Goal: Information Seeking & Learning: Learn about a topic

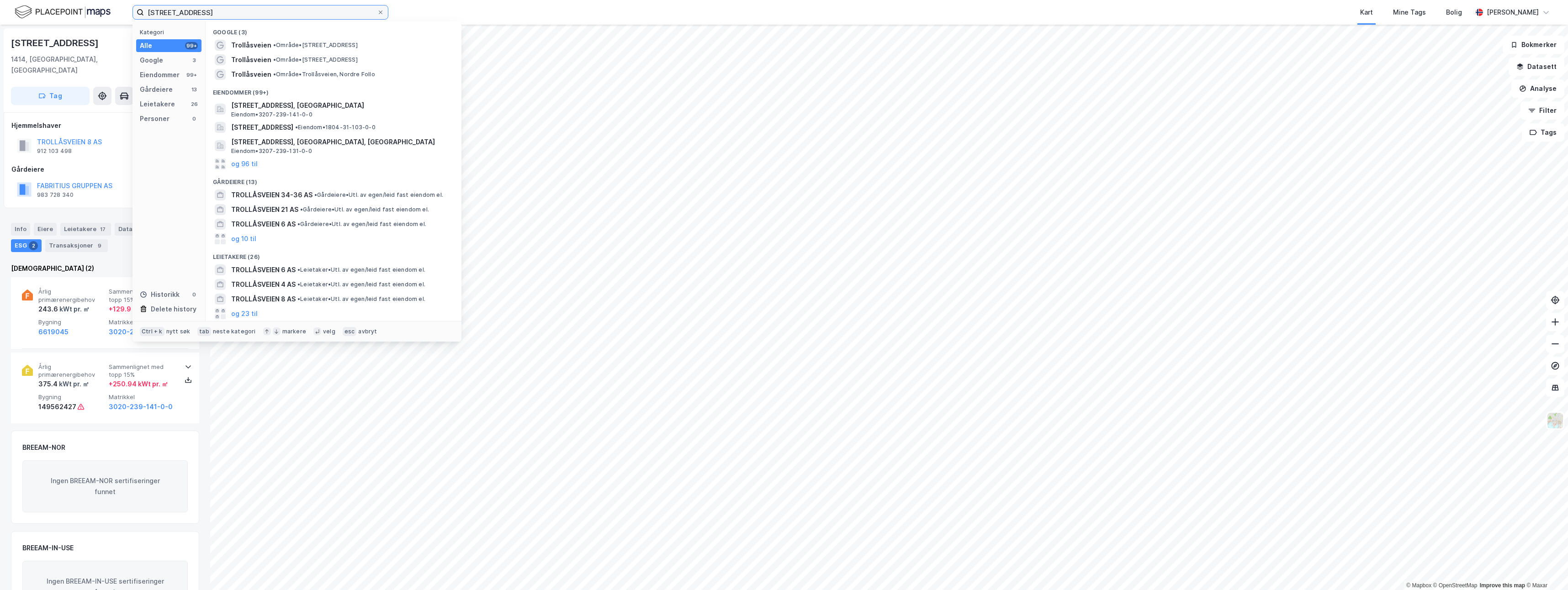
drag, startPoint x: 218, startPoint y: 14, endPoint x: 105, endPoint y: 23, distance: 113.4
click at [105, 23] on div "trollåsveien 8239 Kategori Alle 99+ Google 3 Eiendommer 99+ Gårdeiere 13 Leieta…" at bounding box center [784, 12] width 1568 height 25
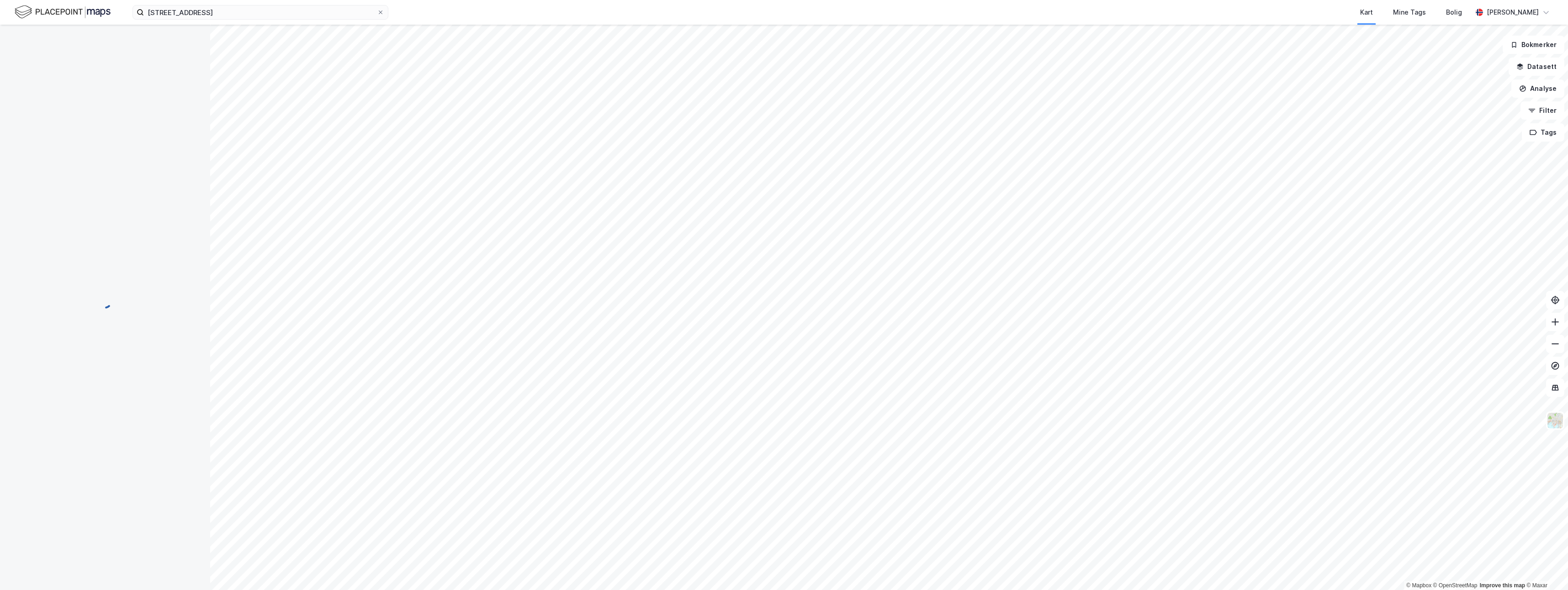
scroll to position [1, 0]
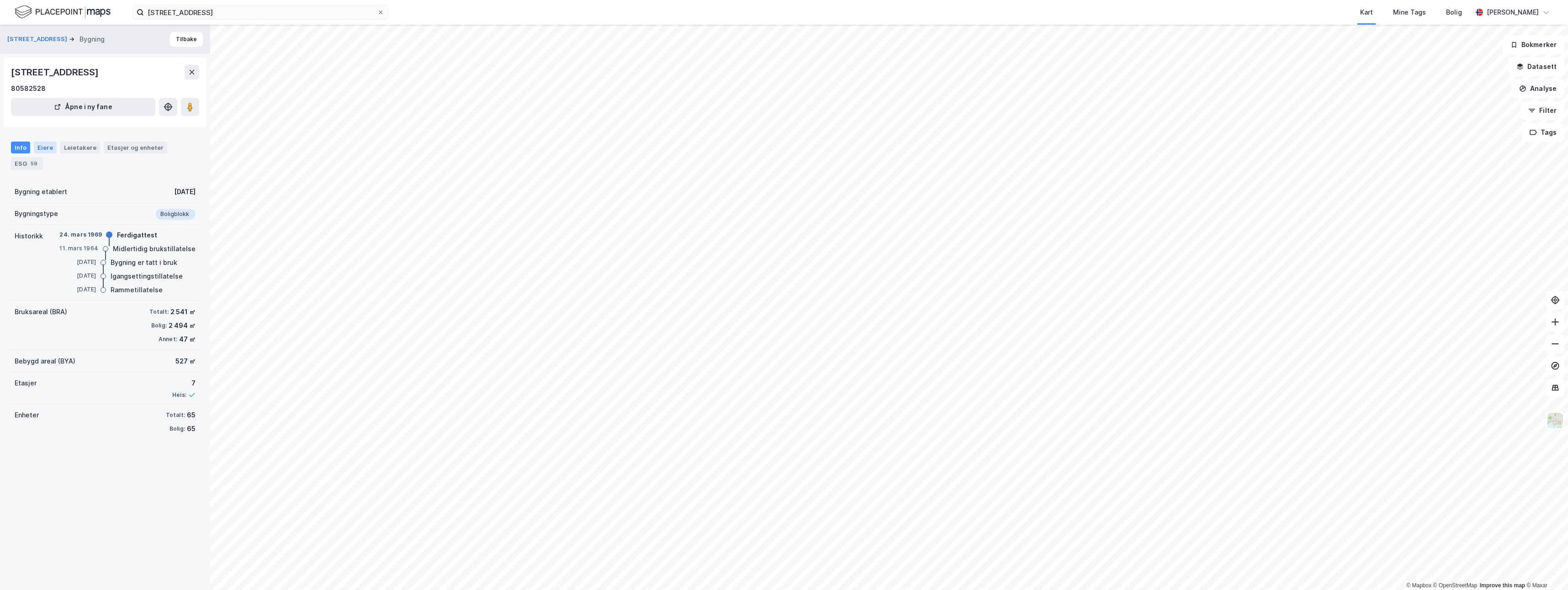
click at [41, 151] on div "Eiere" at bounding box center [46, 148] width 23 height 12
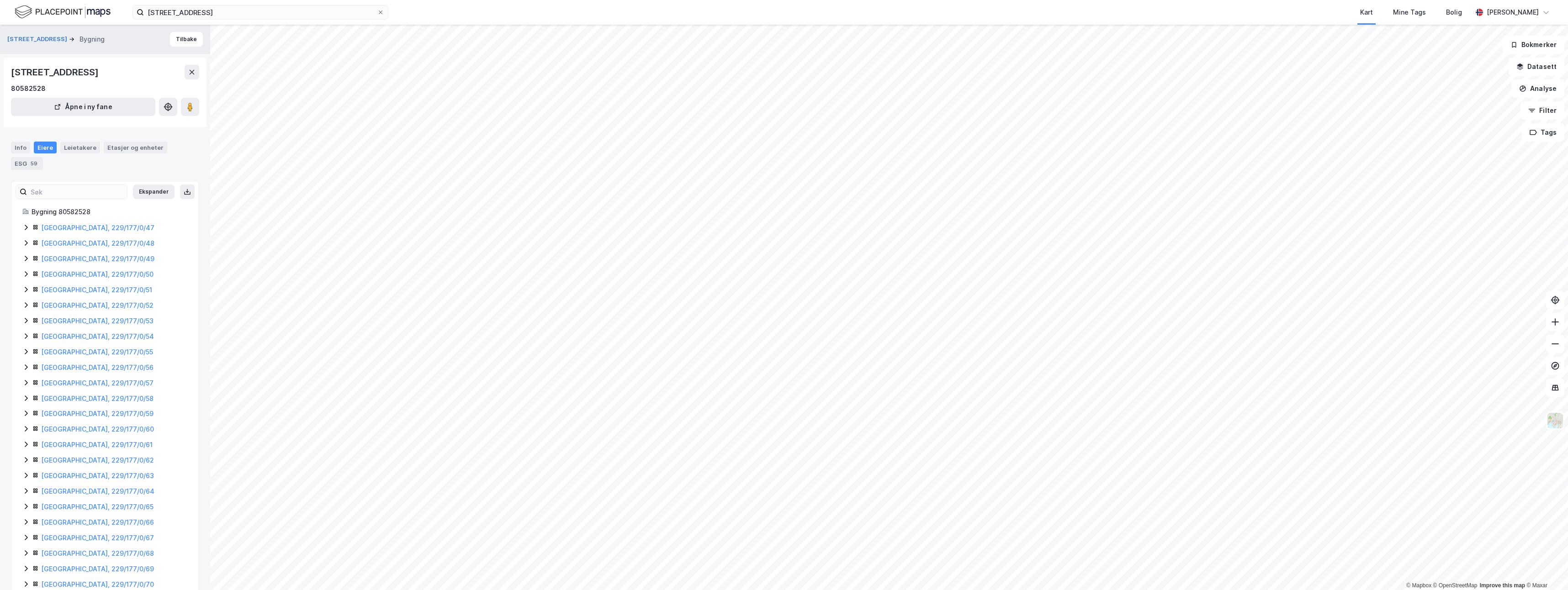
click at [24, 259] on icon at bounding box center [26, 259] width 7 height 7
click at [24, 259] on icon at bounding box center [26, 259] width 5 height 3
click at [115, 145] on div "Etasjer og enheter" at bounding box center [135, 148] width 56 height 9
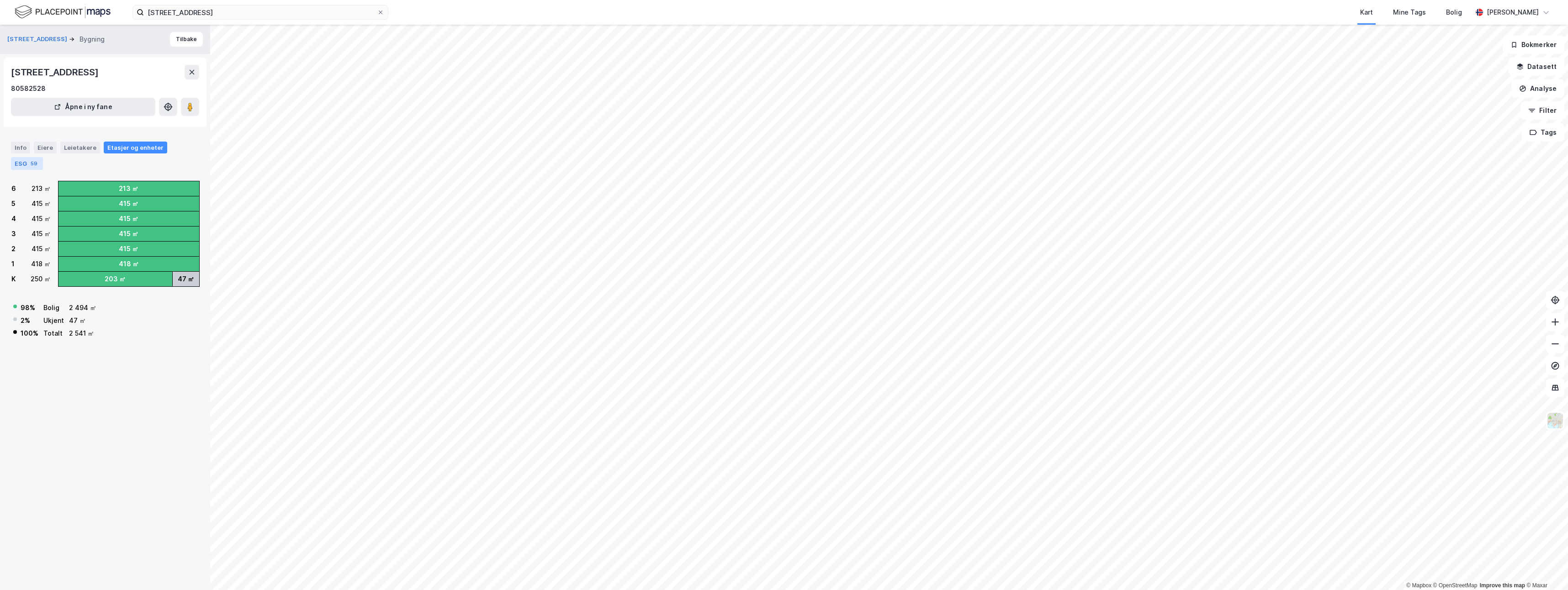
click at [26, 162] on div "ESG 59" at bounding box center [27, 163] width 32 height 13
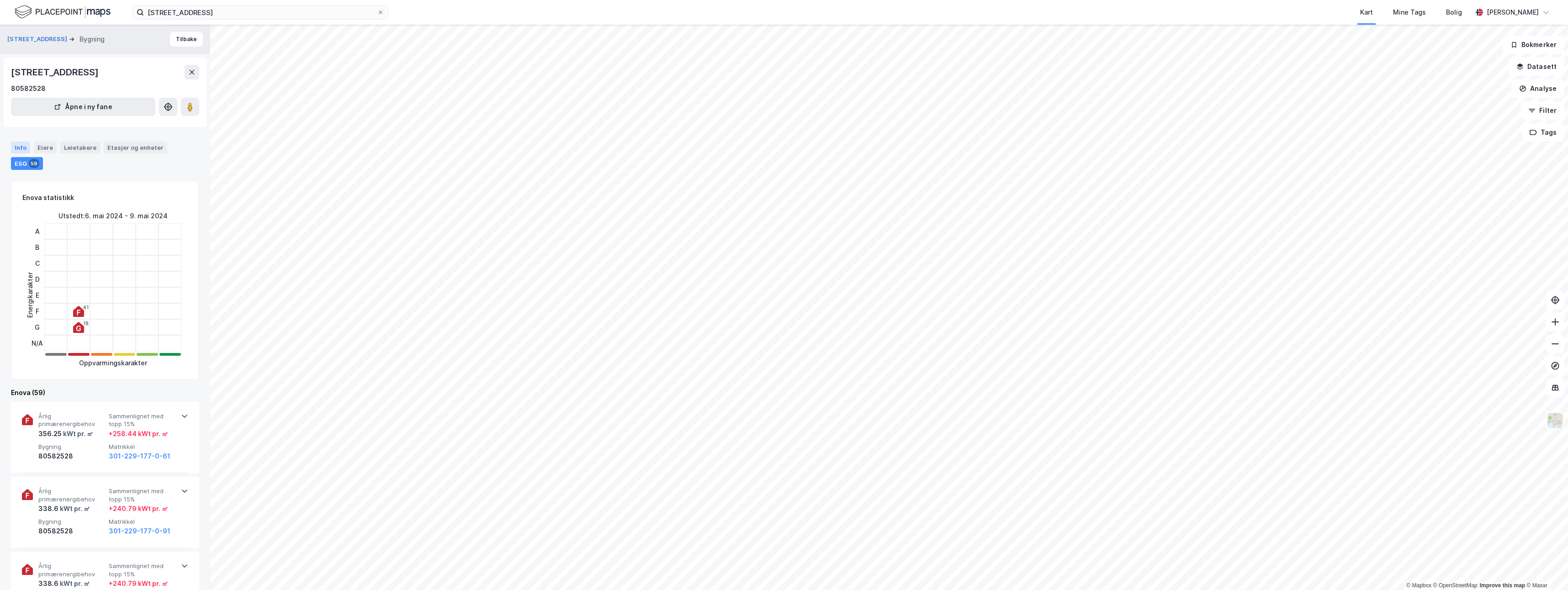
click at [25, 148] on div "Info" at bounding box center [21, 148] width 19 height 12
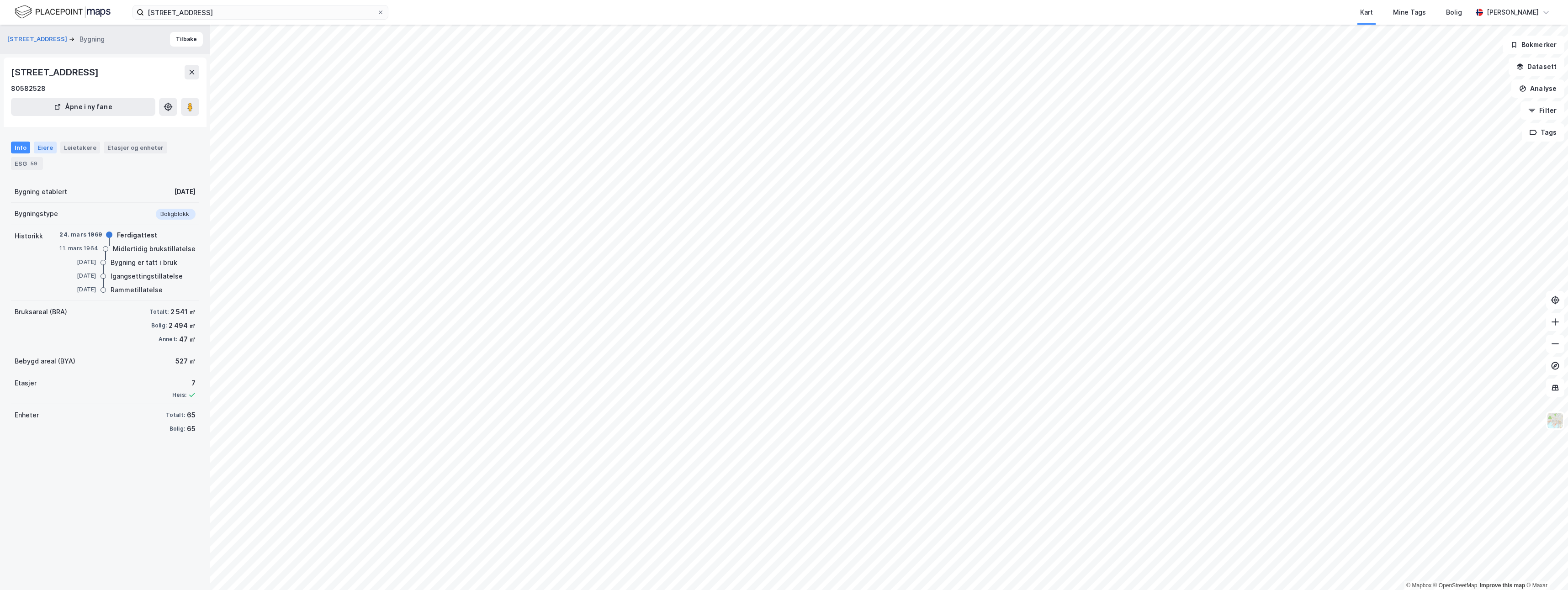
click at [44, 153] on div "Eiere" at bounding box center [46, 148] width 23 height 12
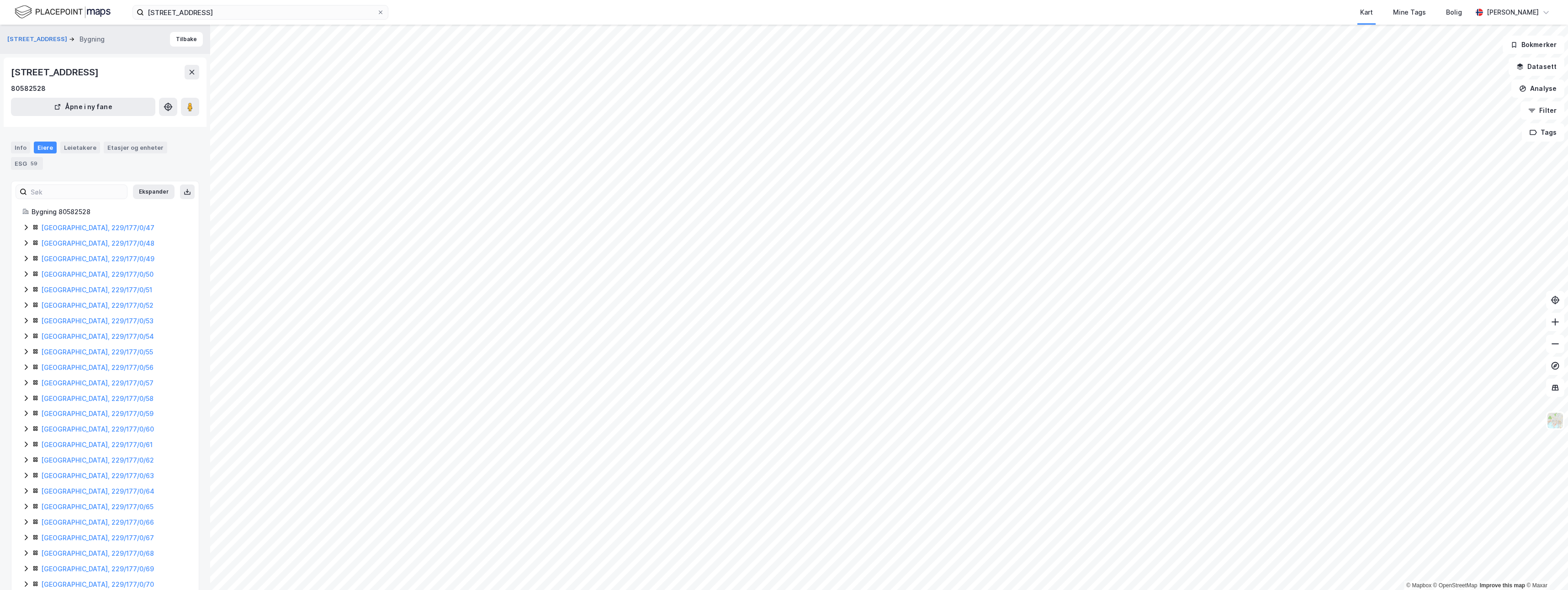
click at [74, 154] on div "Info Eiere Leietakere Etasjer og enheter ESG 59" at bounding box center [105, 156] width 188 height 29
click at [75, 149] on div "Leietakere" at bounding box center [80, 148] width 40 height 12
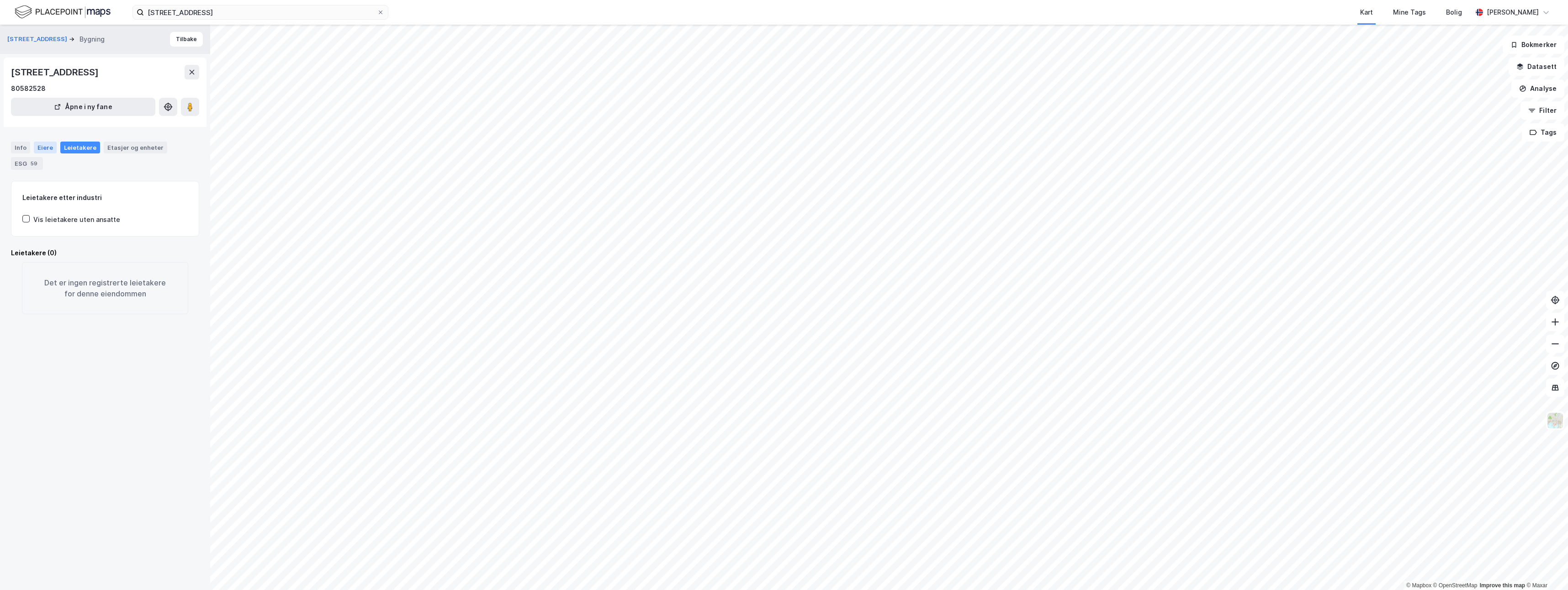
click at [41, 147] on div "Eiere" at bounding box center [46, 148] width 23 height 12
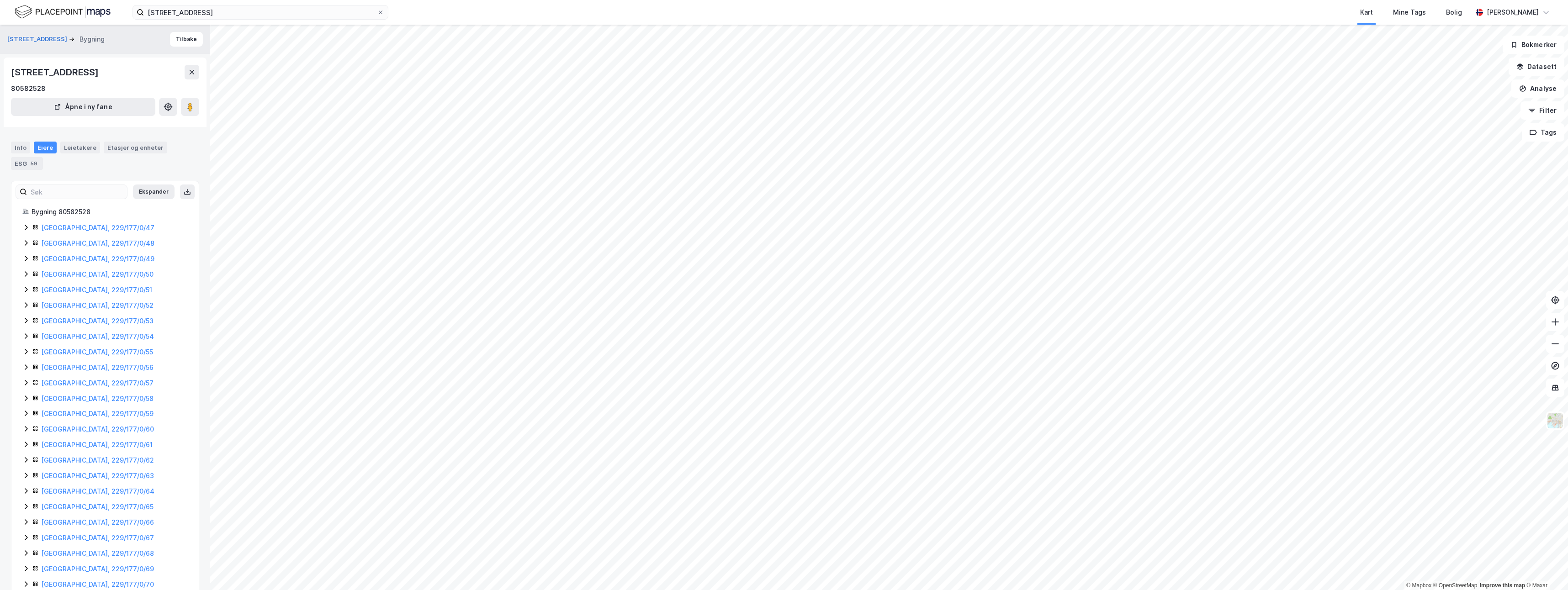
click at [5, 150] on div "Info Eiere Leietakere Etasjer og enheter ESG 59" at bounding box center [105, 152] width 210 height 43
click at [10, 148] on div "Info Eiere Leietakere Etasjer og enheter ESG 59" at bounding box center [105, 152] width 210 height 43
click at [19, 149] on div "Info" at bounding box center [21, 148] width 19 height 12
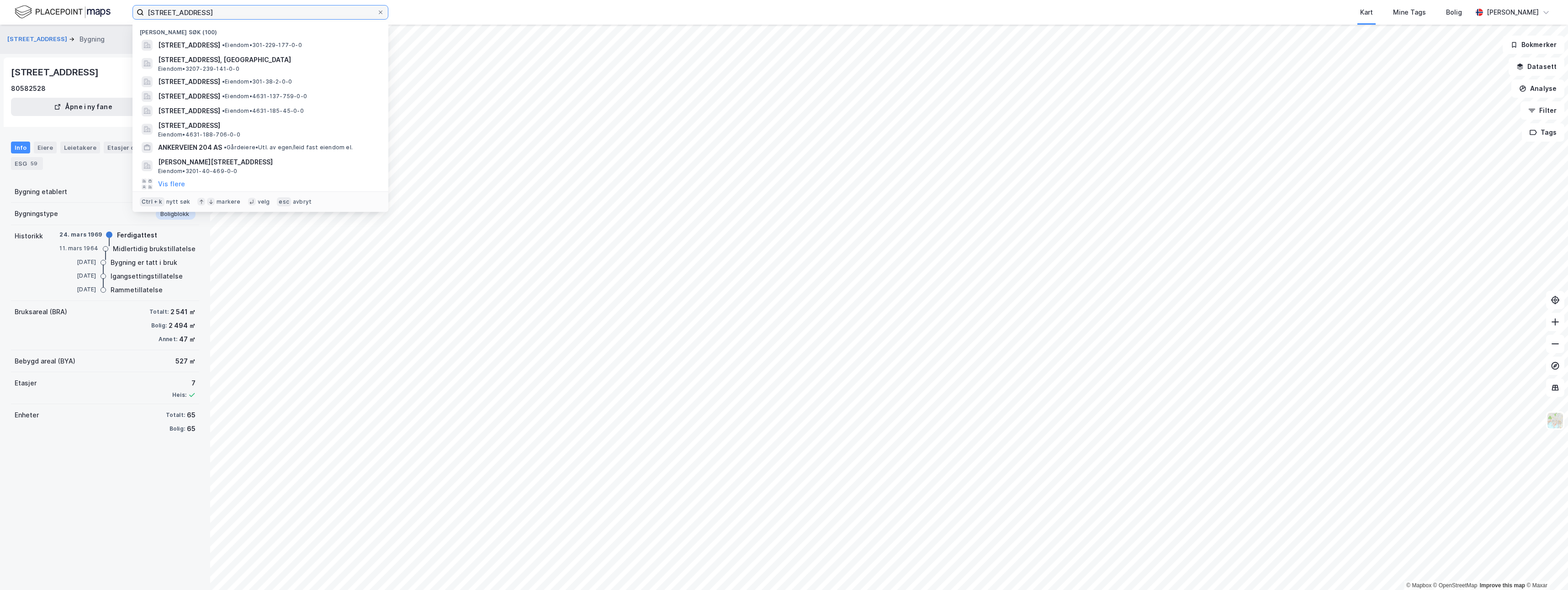
drag, startPoint x: 234, startPoint y: 10, endPoint x: 119, endPoint y: 9, distance: 115.0
click at [119, 9] on div "[STREET_ADDRESS] [GEOGRAPHIC_DATA] søk (100) [STREET_ADDRESS] • Eiendom • 301-2…" at bounding box center [784, 12] width 1568 height 25
type input "[PERSON_NAME]"
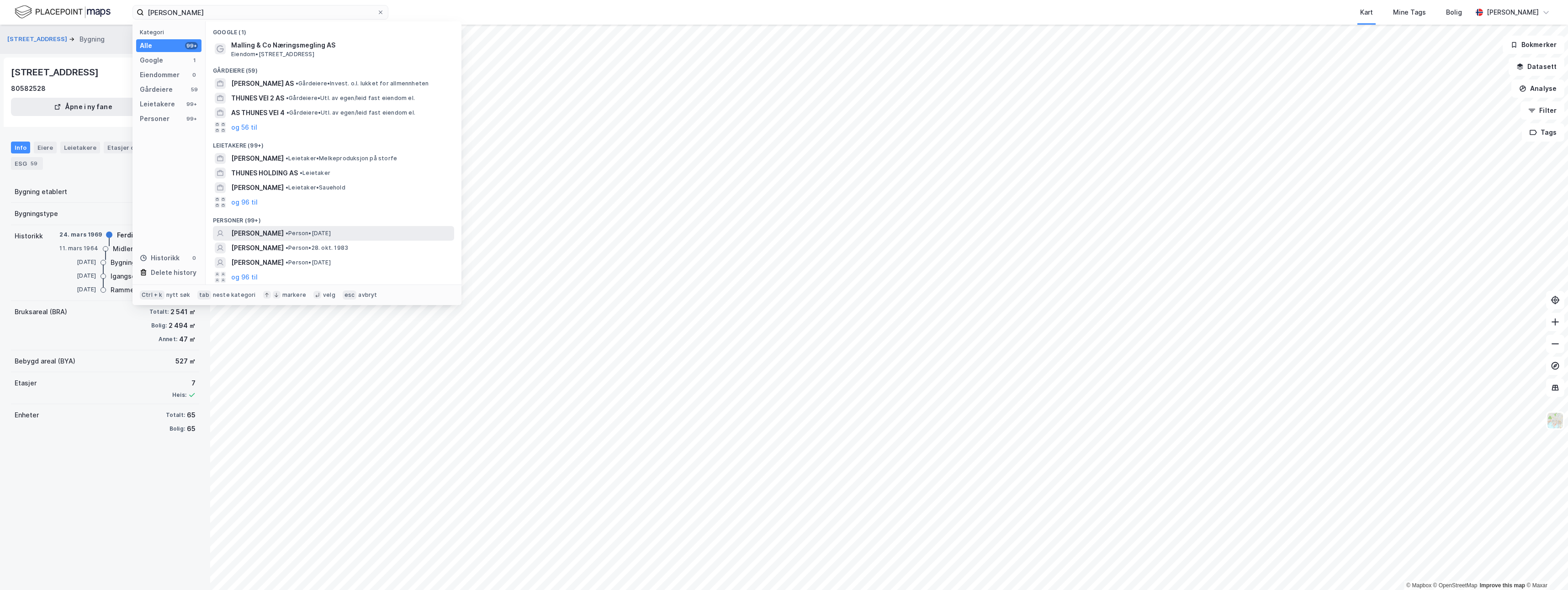
click at [259, 235] on span "[PERSON_NAME]" at bounding box center [257, 234] width 52 height 11
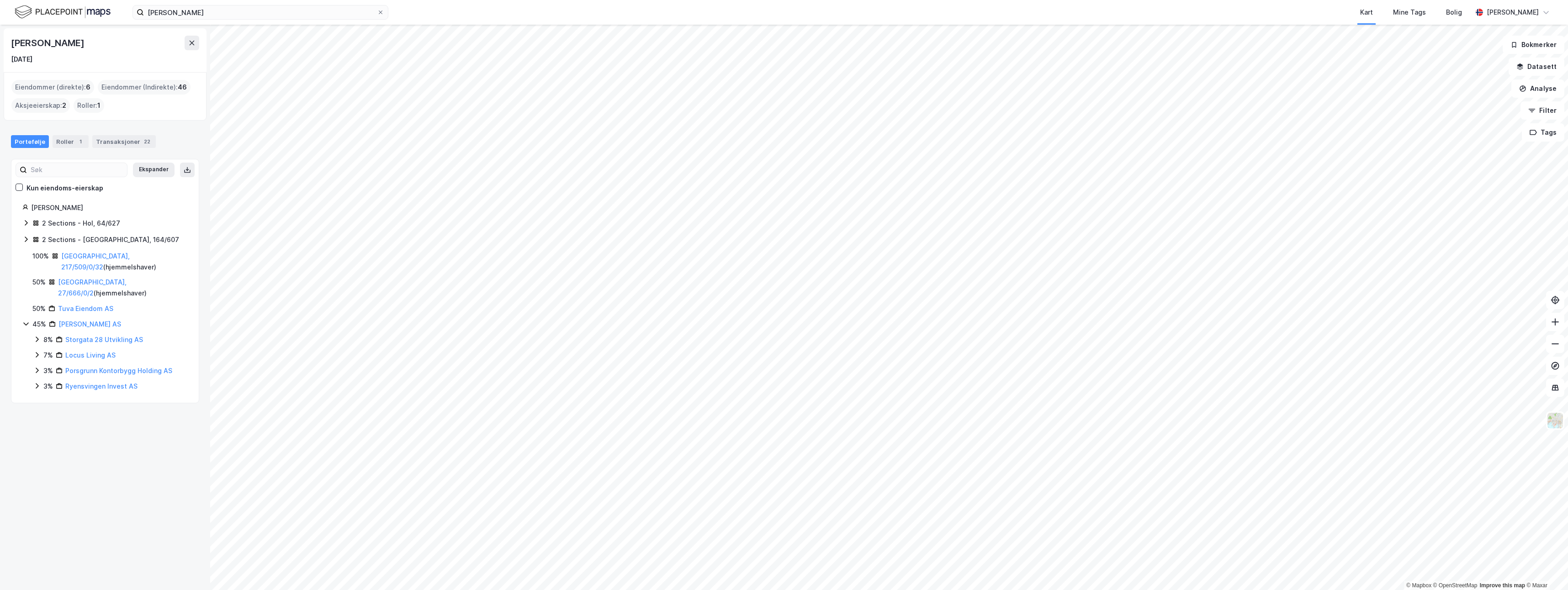
click at [25, 222] on icon at bounding box center [26, 223] width 7 height 7
click at [24, 222] on icon at bounding box center [26, 223] width 5 height 3
click at [26, 240] on icon at bounding box center [26, 239] width 7 height 7
click at [26, 240] on icon at bounding box center [26, 239] width 5 height 3
click at [96, 305] on link "Tuva Eiendom AS" at bounding box center [85, 308] width 55 height 8
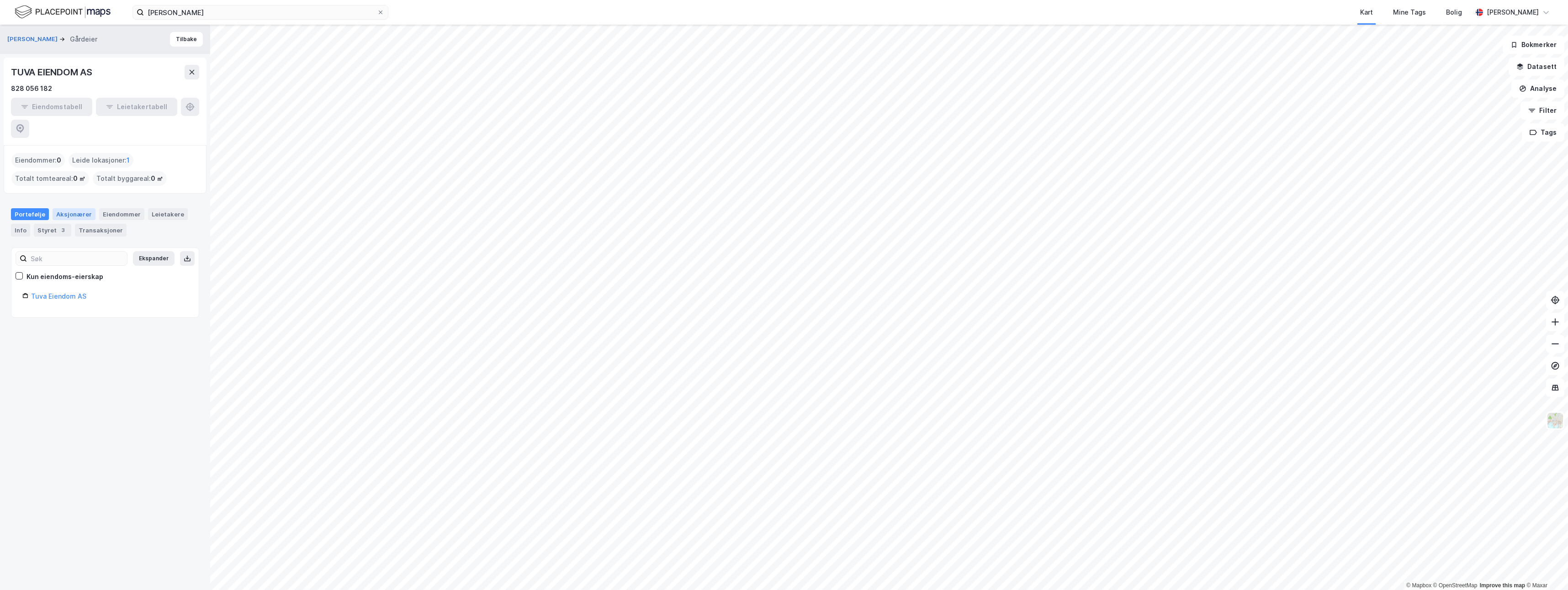
click at [72, 208] on div "Aksjonærer" at bounding box center [74, 214] width 43 height 12
click at [103, 208] on div "Eiendommer" at bounding box center [122, 214] width 45 height 12
click at [19, 224] on div "Info" at bounding box center [21, 230] width 19 height 13
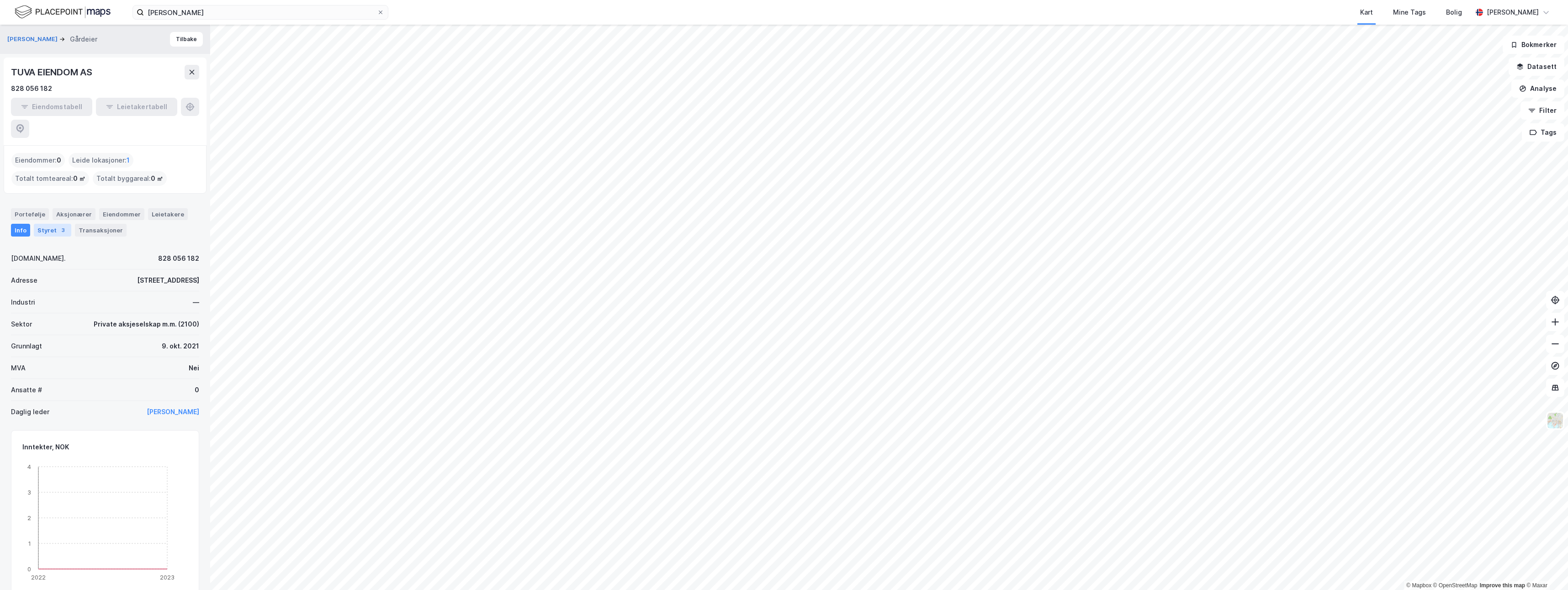
click at [40, 224] on div "Styret 3" at bounding box center [53, 230] width 38 height 13
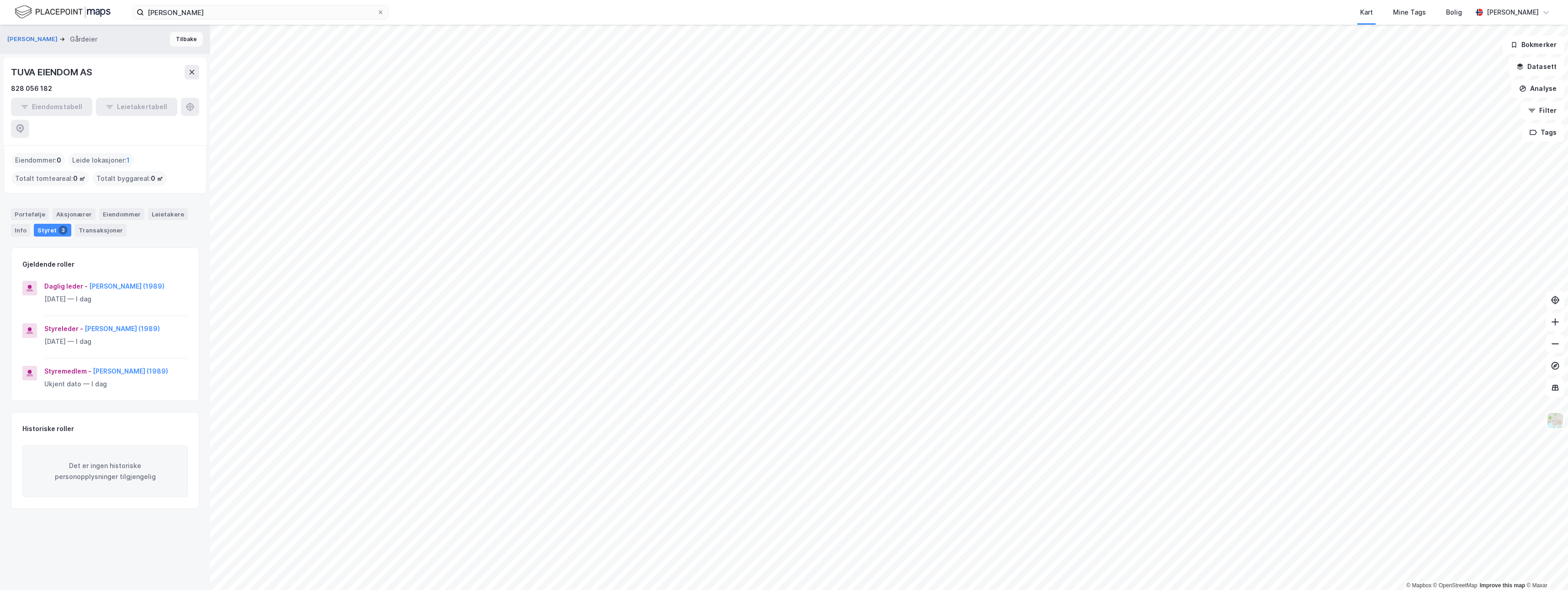
click at [175, 36] on button "Tilbake" at bounding box center [186, 40] width 33 height 15
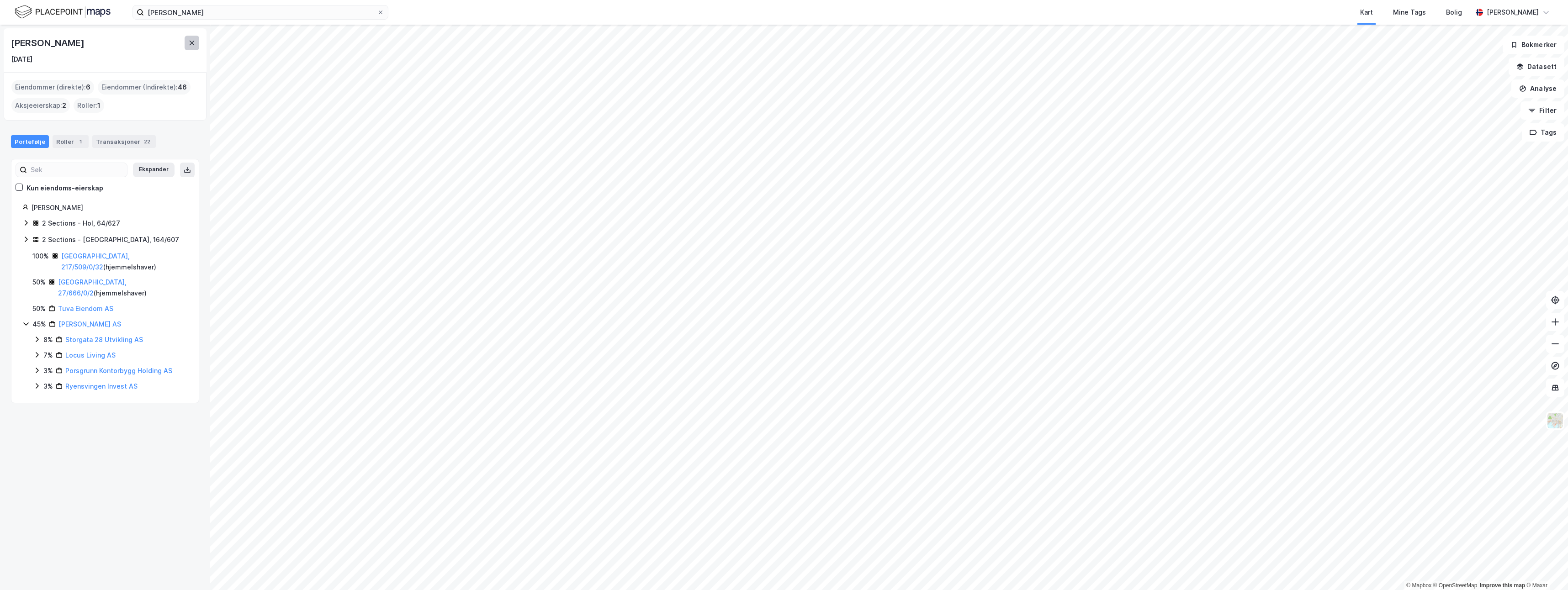
click at [187, 42] on button at bounding box center [192, 43] width 15 height 15
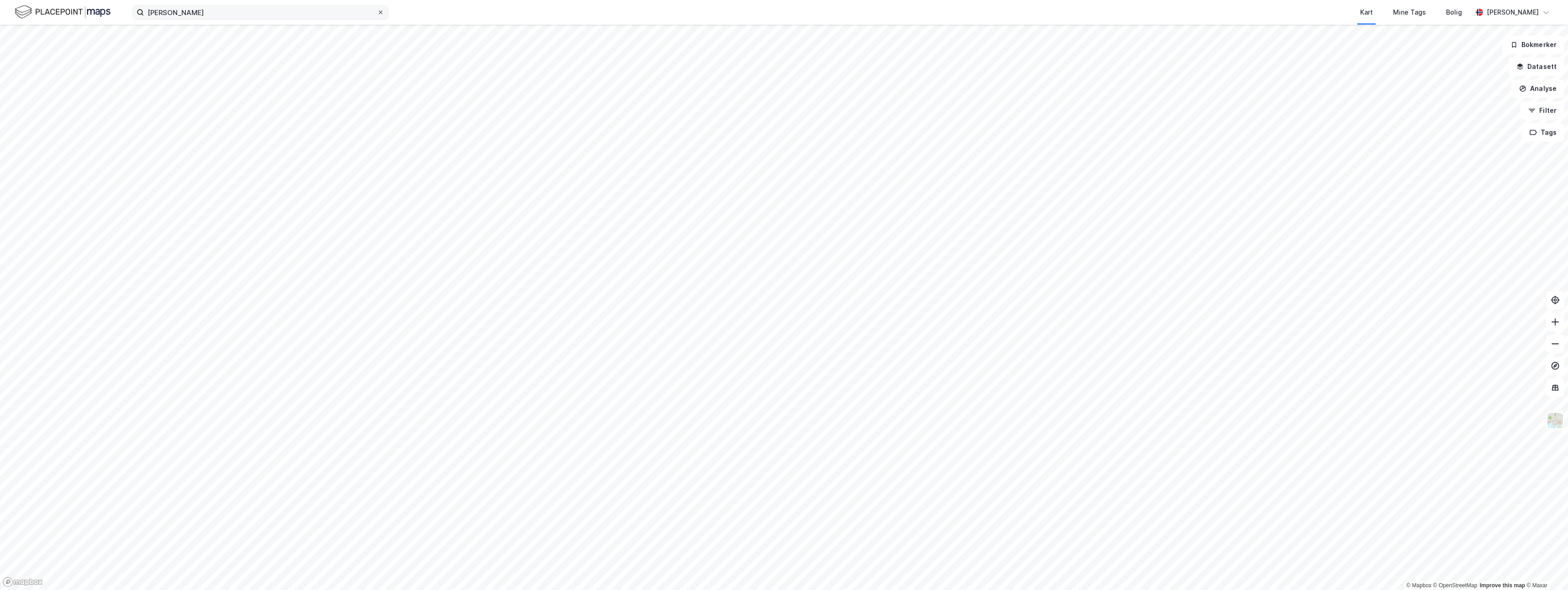
click at [379, 14] on icon at bounding box center [380, 12] width 5 height 5
click at [377, 14] on input "[PERSON_NAME]" at bounding box center [260, 12] width 233 height 14
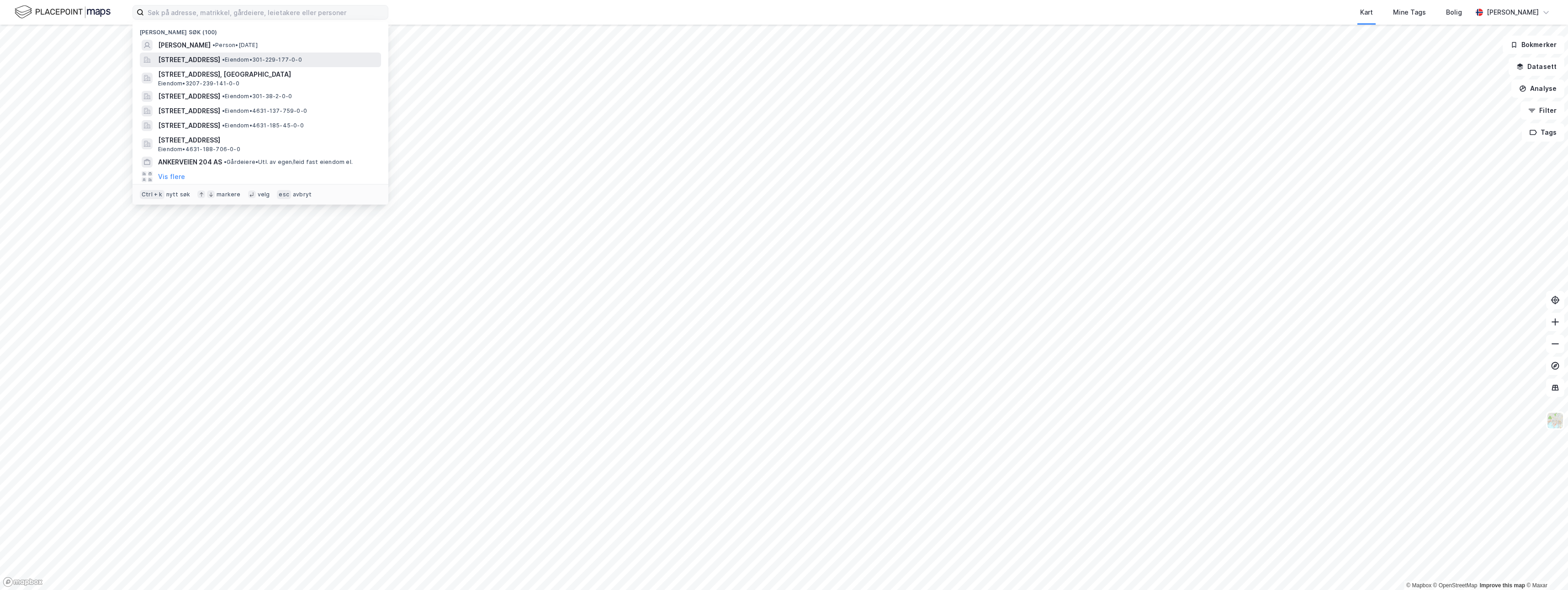
click at [220, 60] on span "[STREET_ADDRESS]" at bounding box center [189, 60] width 62 height 11
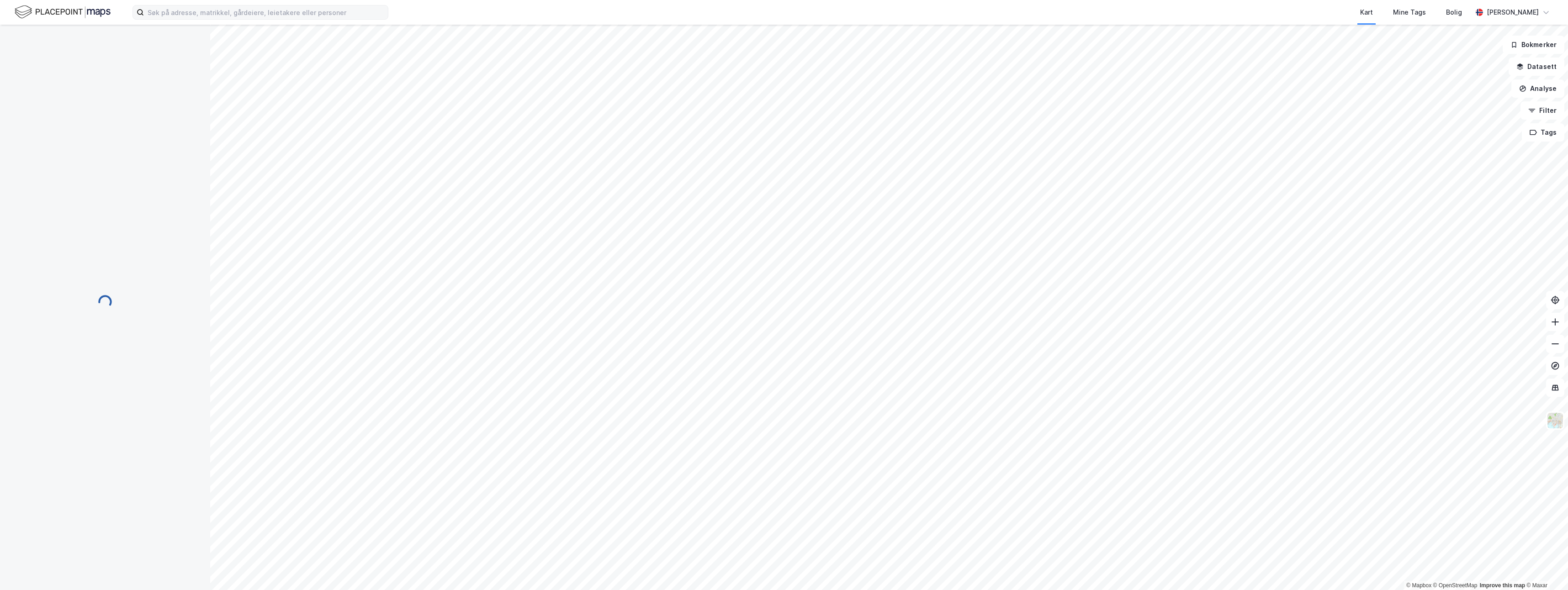
scroll to position [1, 0]
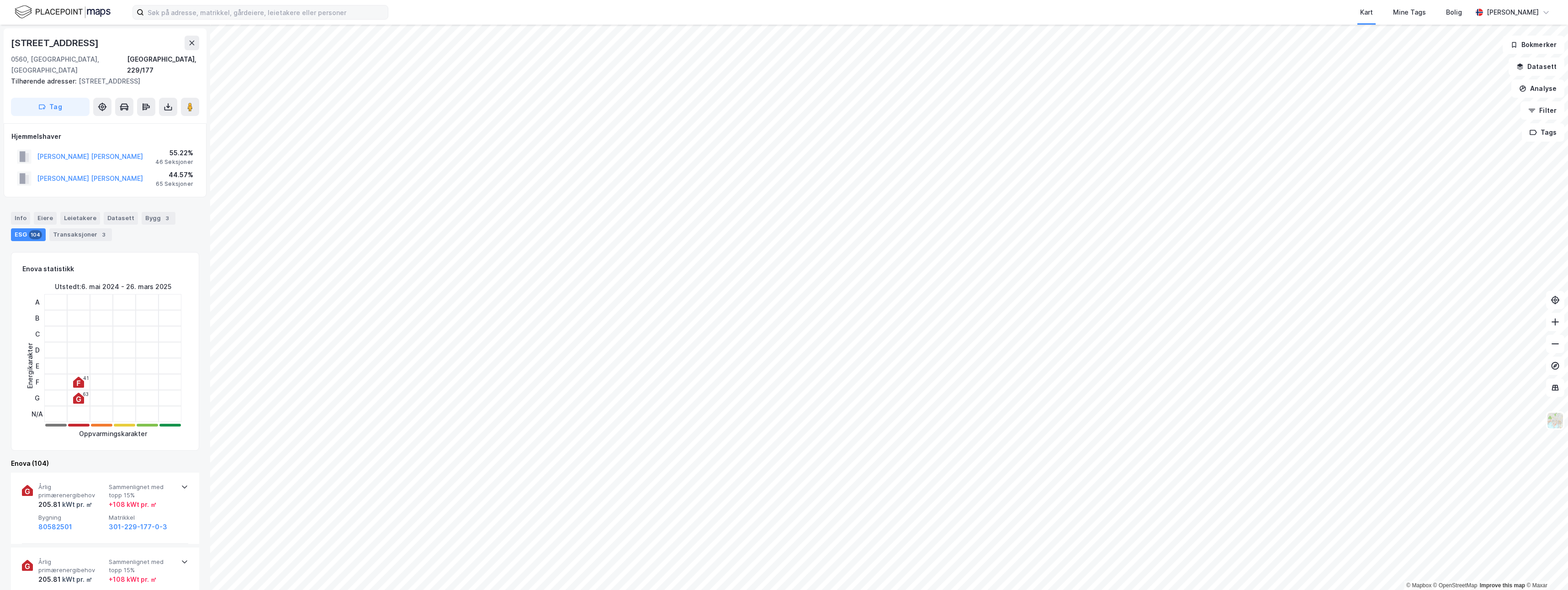
scroll to position [1, 0]
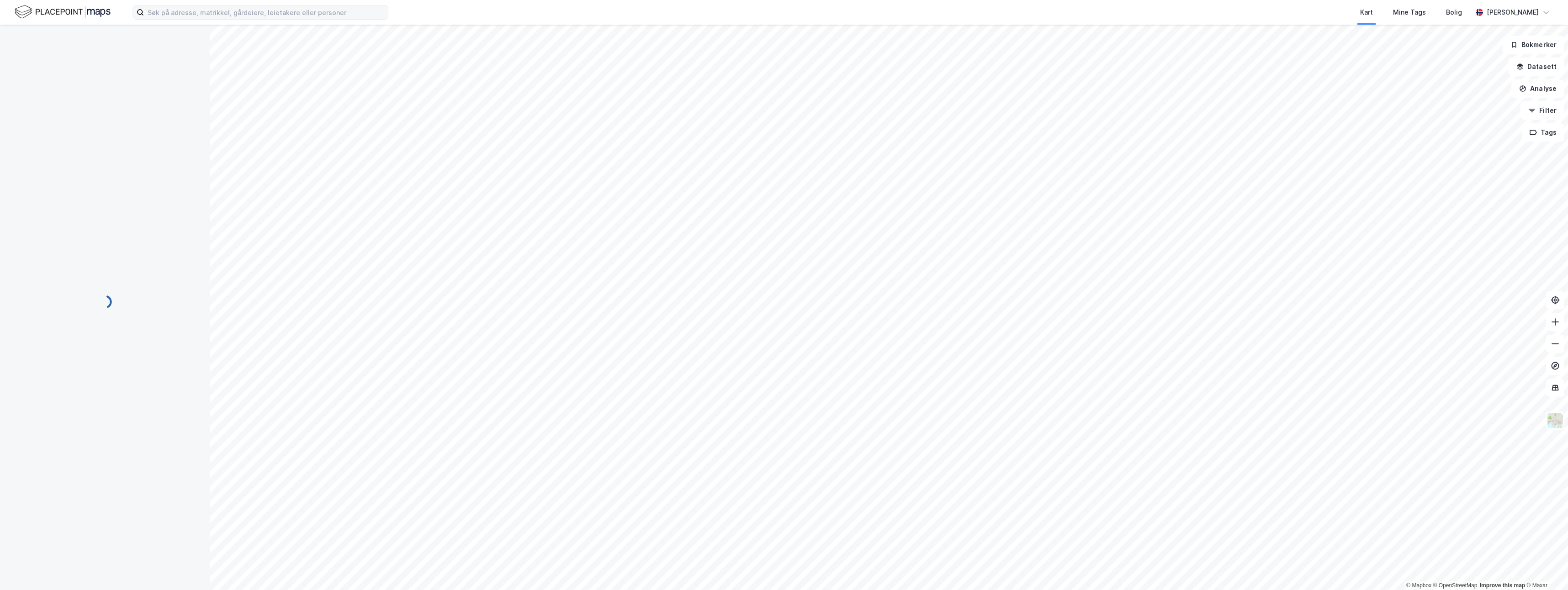
scroll to position [1, 0]
